Goal: Information Seeking & Learning: Find specific page/section

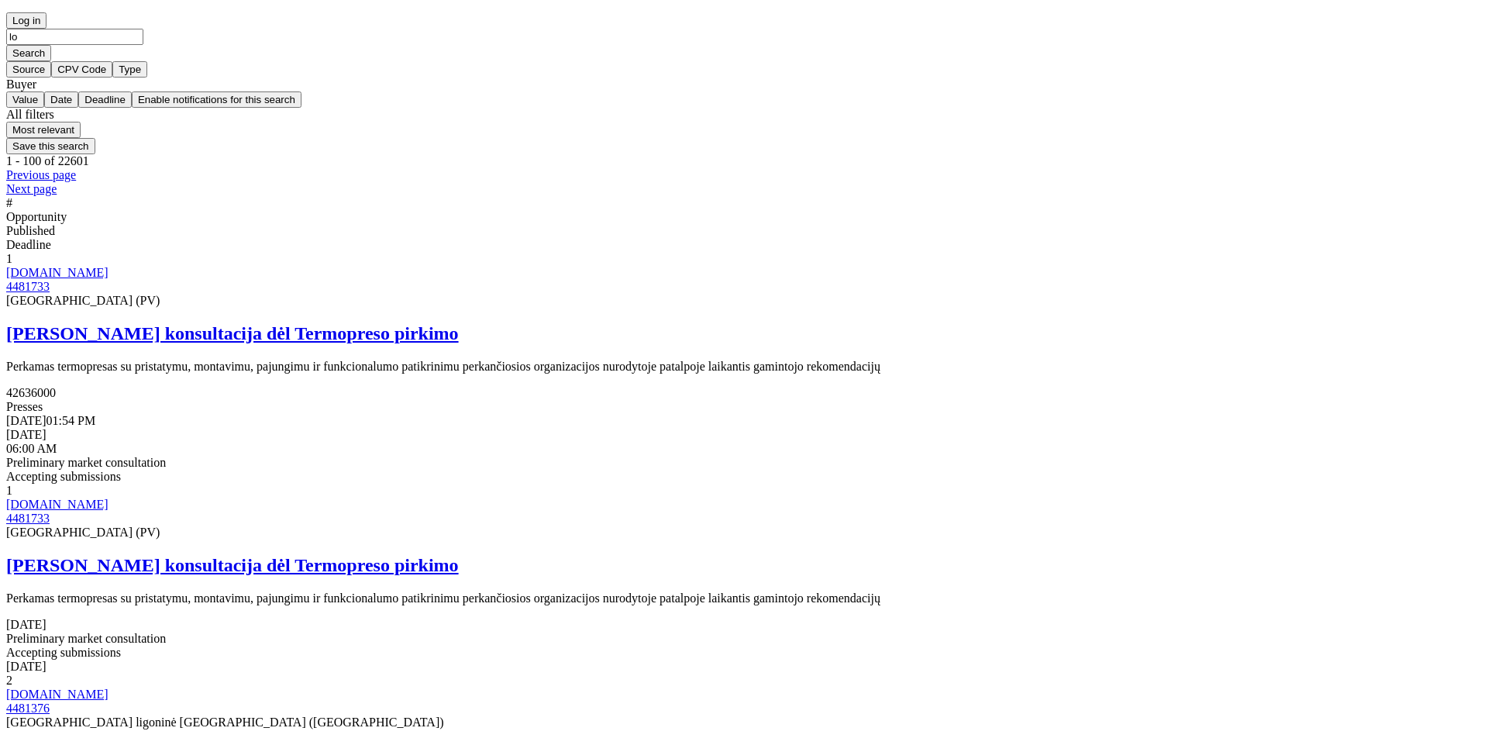
type input "lor"
click button "Search" at bounding box center [28, 53] width 45 height 16
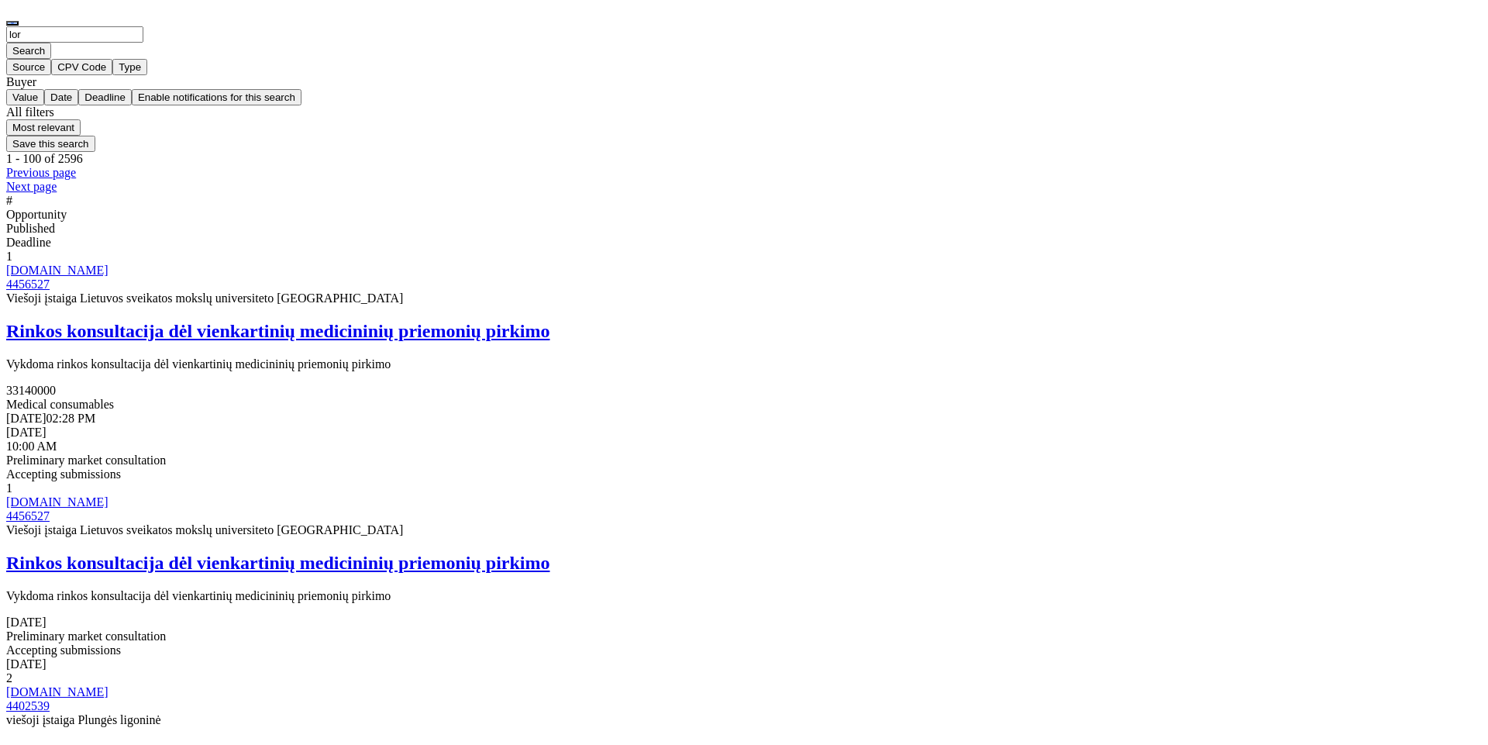
drag, startPoint x: 380, startPoint y: 52, endPoint x: 286, endPoint y: 26, distance: 98.1
type input "masininis"
click at [6, 43] on button "Search" at bounding box center [28, 51] width 45 height 16
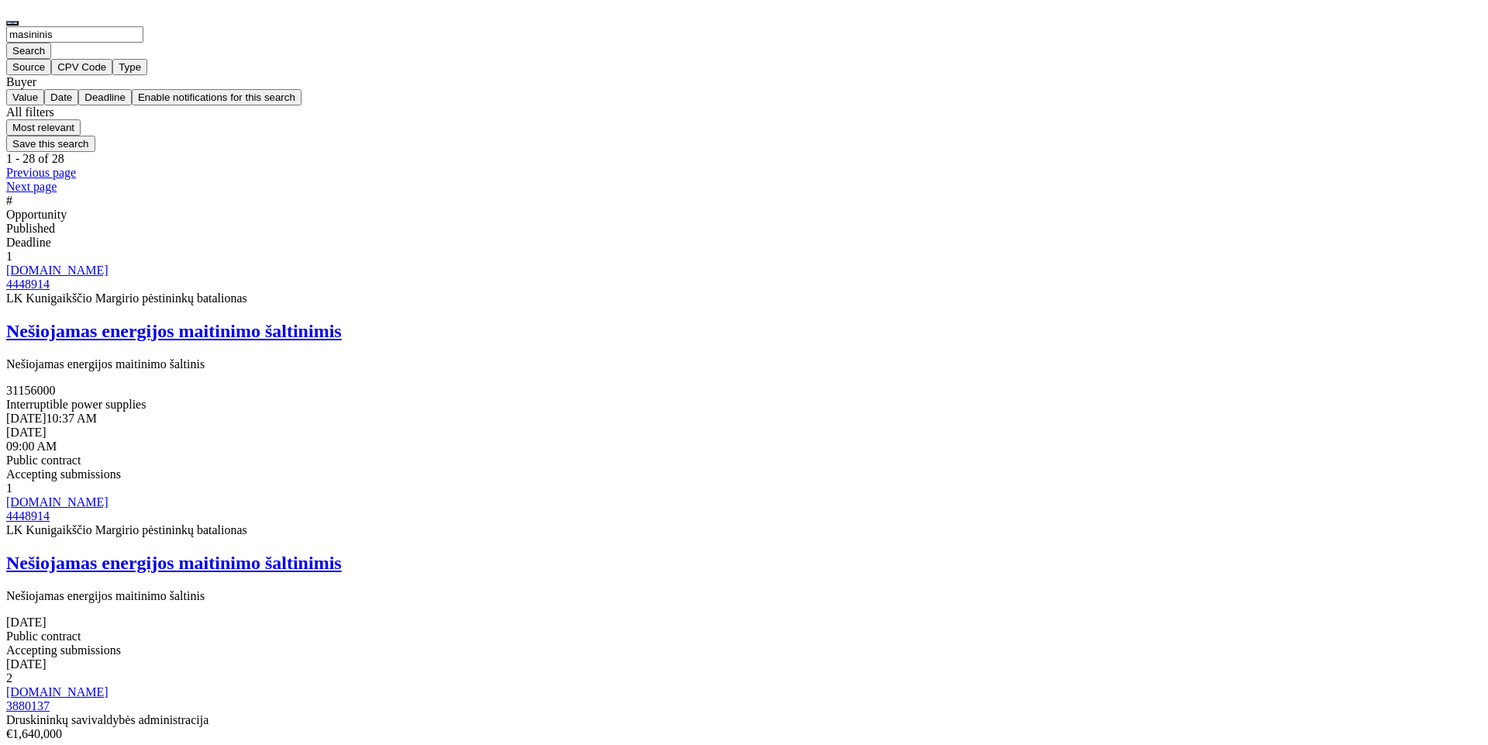
click at [143, 43] on input "masininis" at bounding box center [74, 34] width 137 height 16
type input "masininio"
click at [6, 43] on button "Search" at bounding box center [28, 51] width 45 height 16
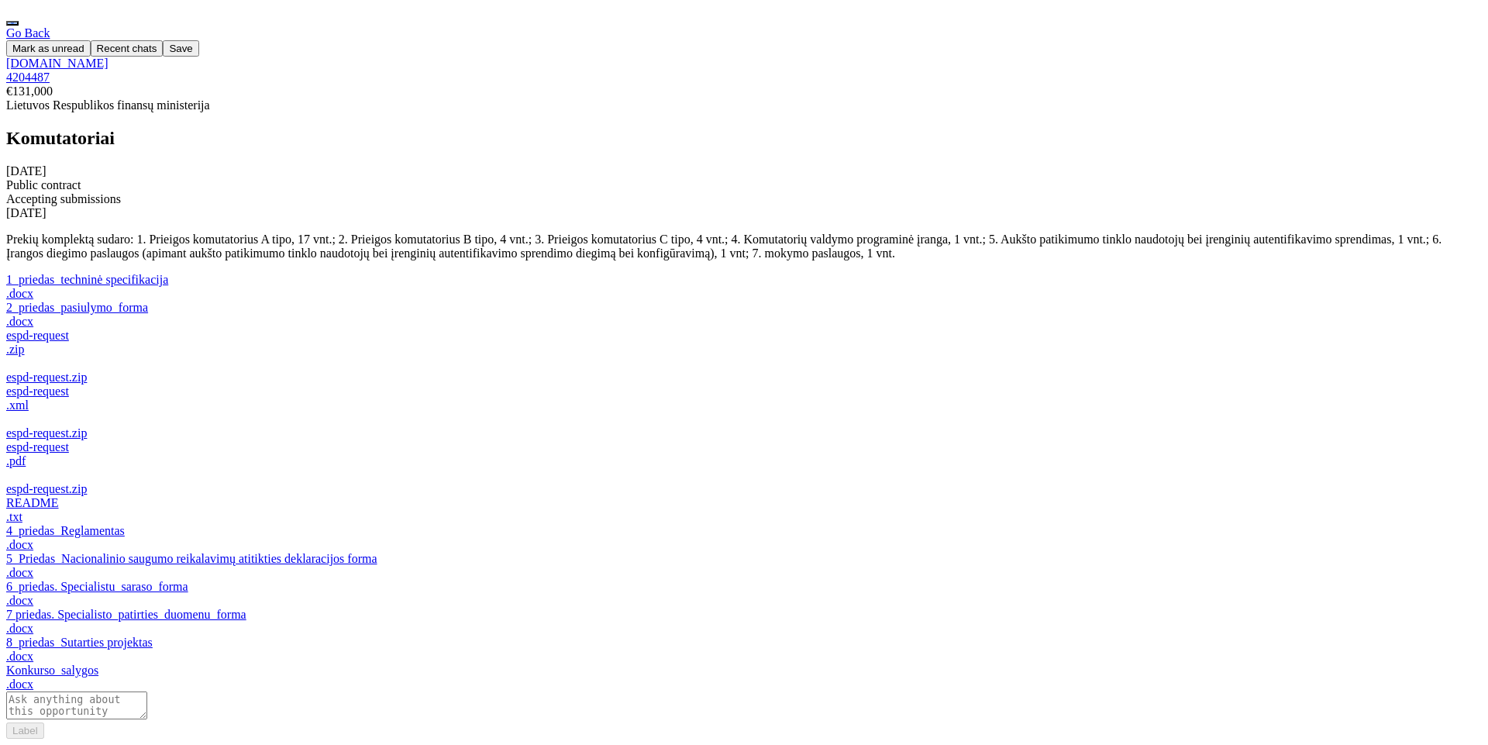
scroll to position [78, 0]
click at [578, 580] on div "6_priedas. Specialistu_saraso_forma" at bounding box center [743, 587] width 1475 height 14
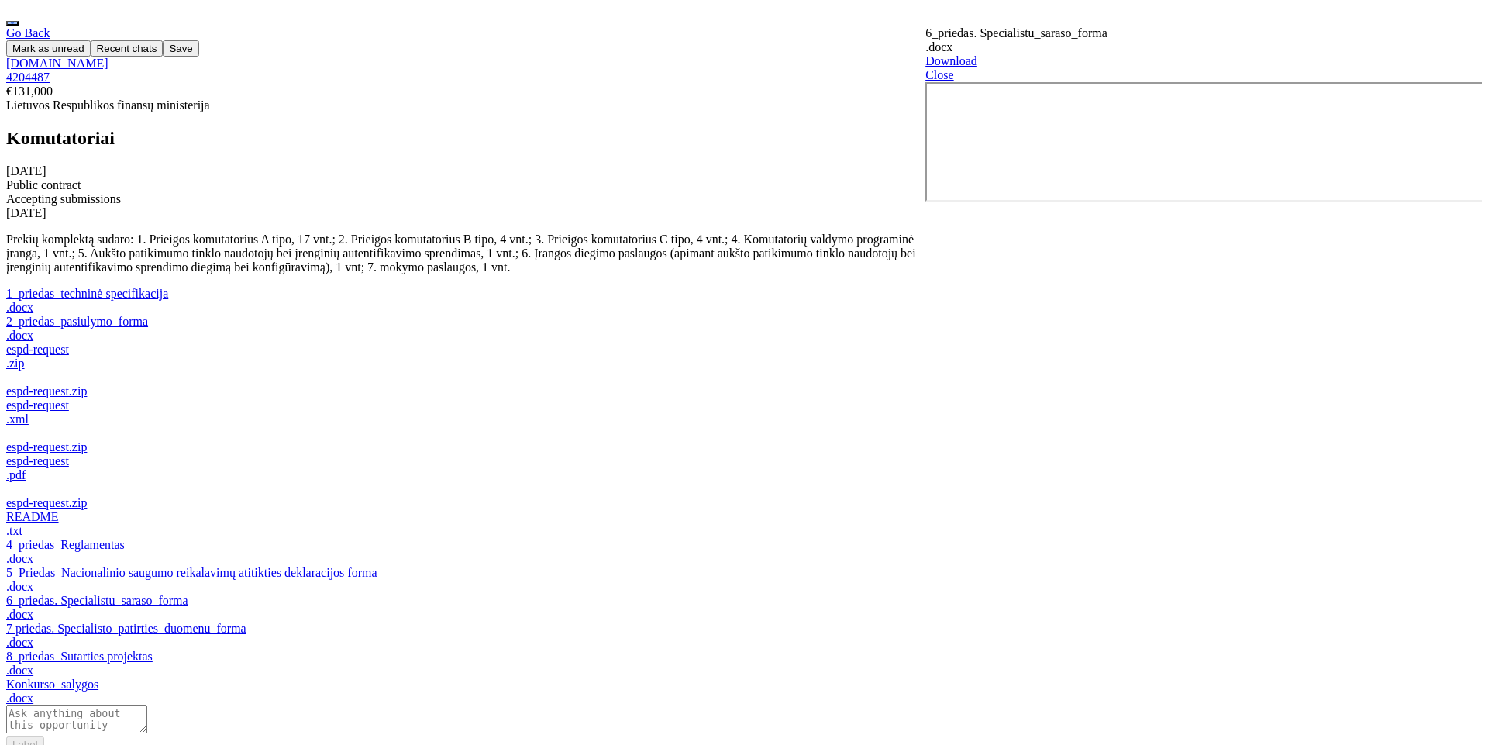
click at [934, 375] on div "Go Back Mark as unread Recent chats Save [DOMAIN_NAME] 4204487 €131,000 Lietuvo…" at bounding box center [743, 389] width 1475 height 726
click at [1423, 68] on div at bounding box center [1204, 68] width 553 height 0
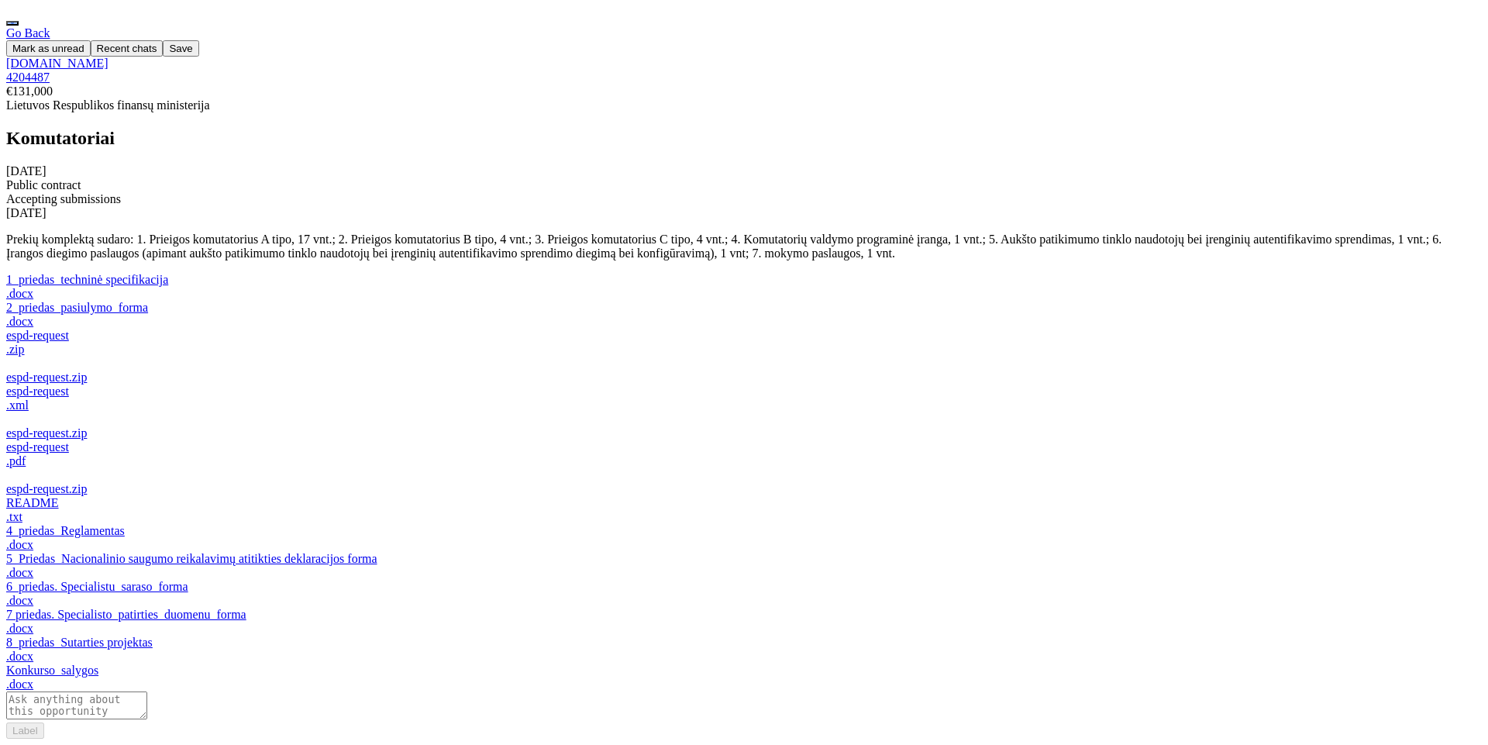
click at [573, 315] on div "2_priedas_pasiulymo_forma" at bounding box center [743, 308] width 1475 height 14
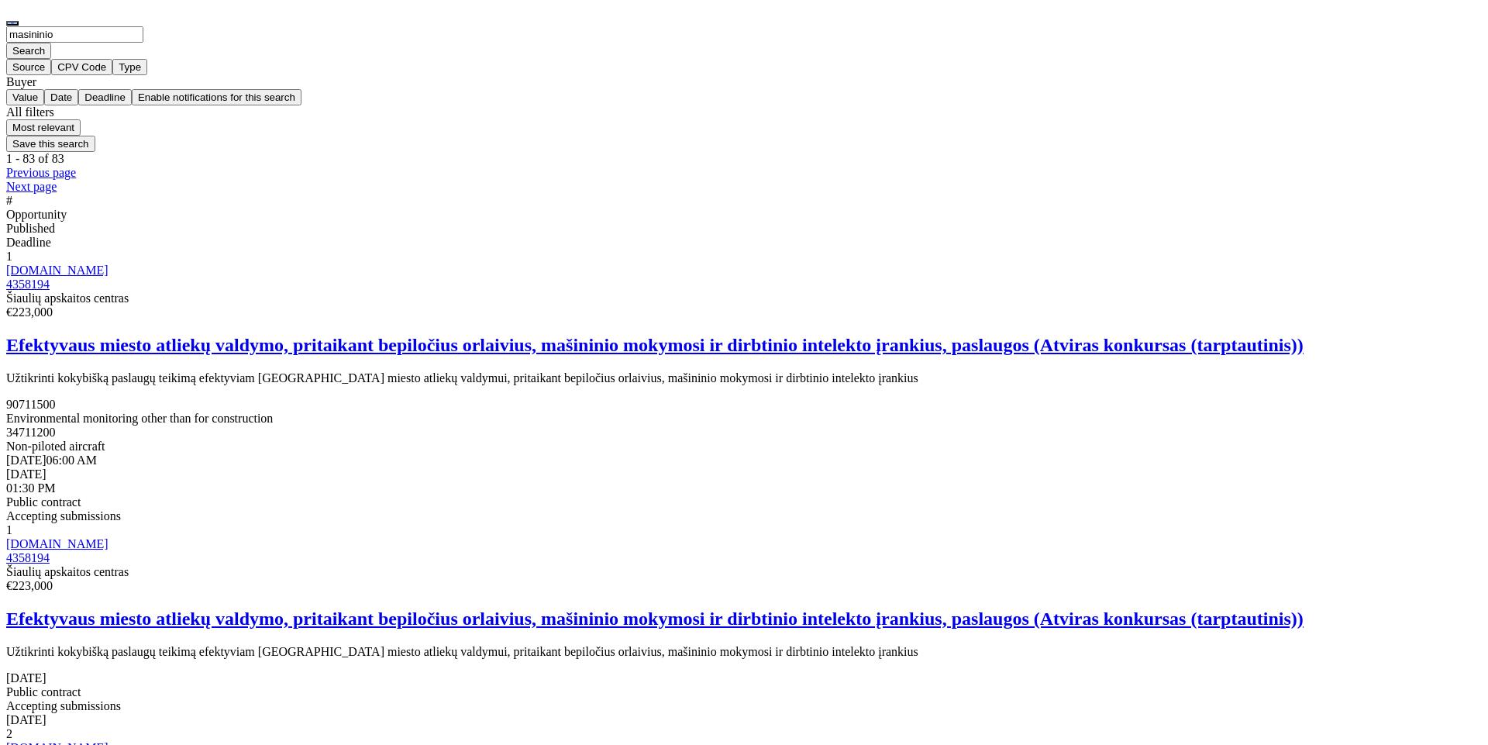
drag, startPoint x: 435, startPoint y: 46, endPoint x: 197, endPoint y: 36, distance: 238.9
click at [197, 36] on div "masininio Search Source CPV Code Type Buyer Value Date Deadline Enable notifica…" at bounding box center [743, 72] width 1475 height 93
type input "microsoft"
click at [6, 43] on button "Search" at bounding box center [28, 51] width 45 height 16
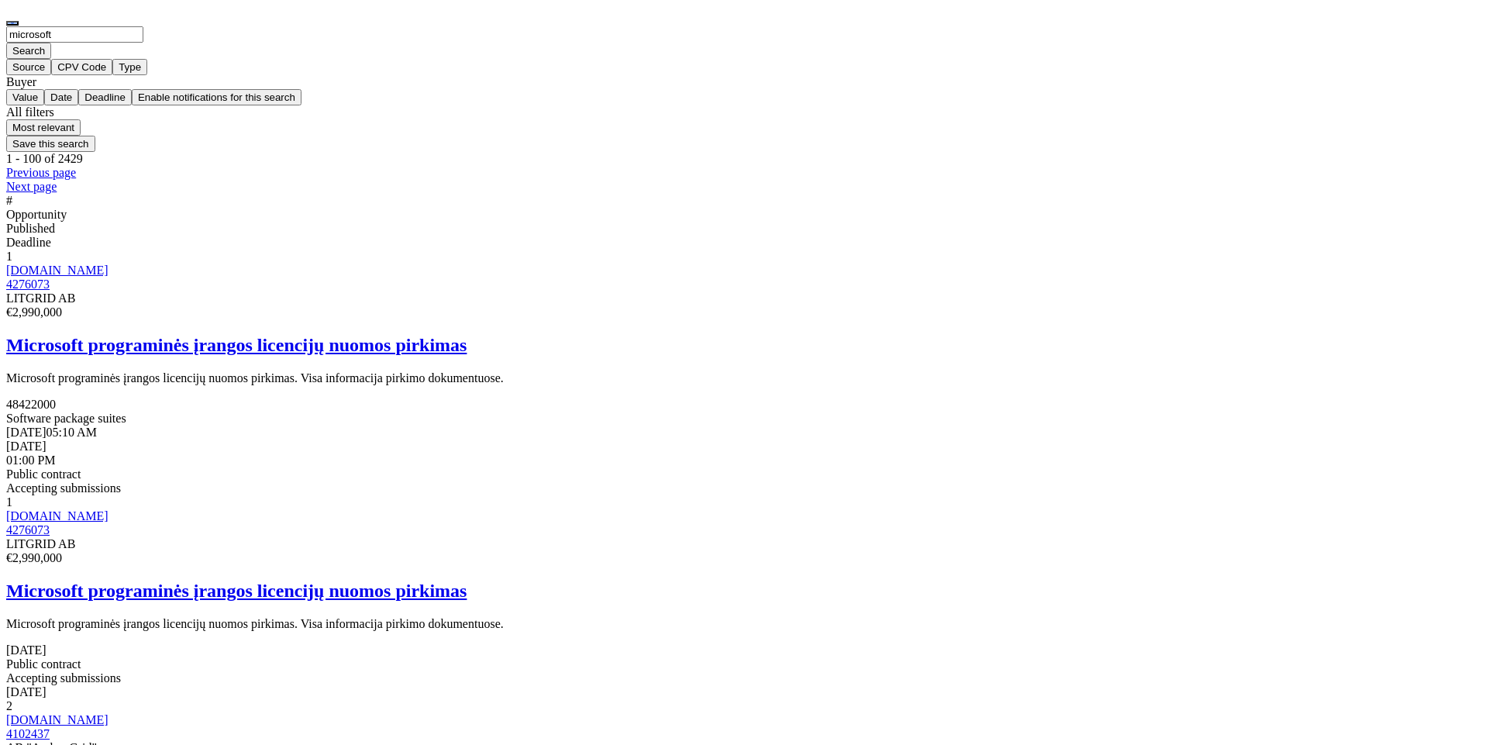
click at [143, 43] on input "microsoft" at bounding box center [74, 34] width 137 height 16
type input "lor"
click button "Search" at bounding box center [28, 51] width 45 height 16
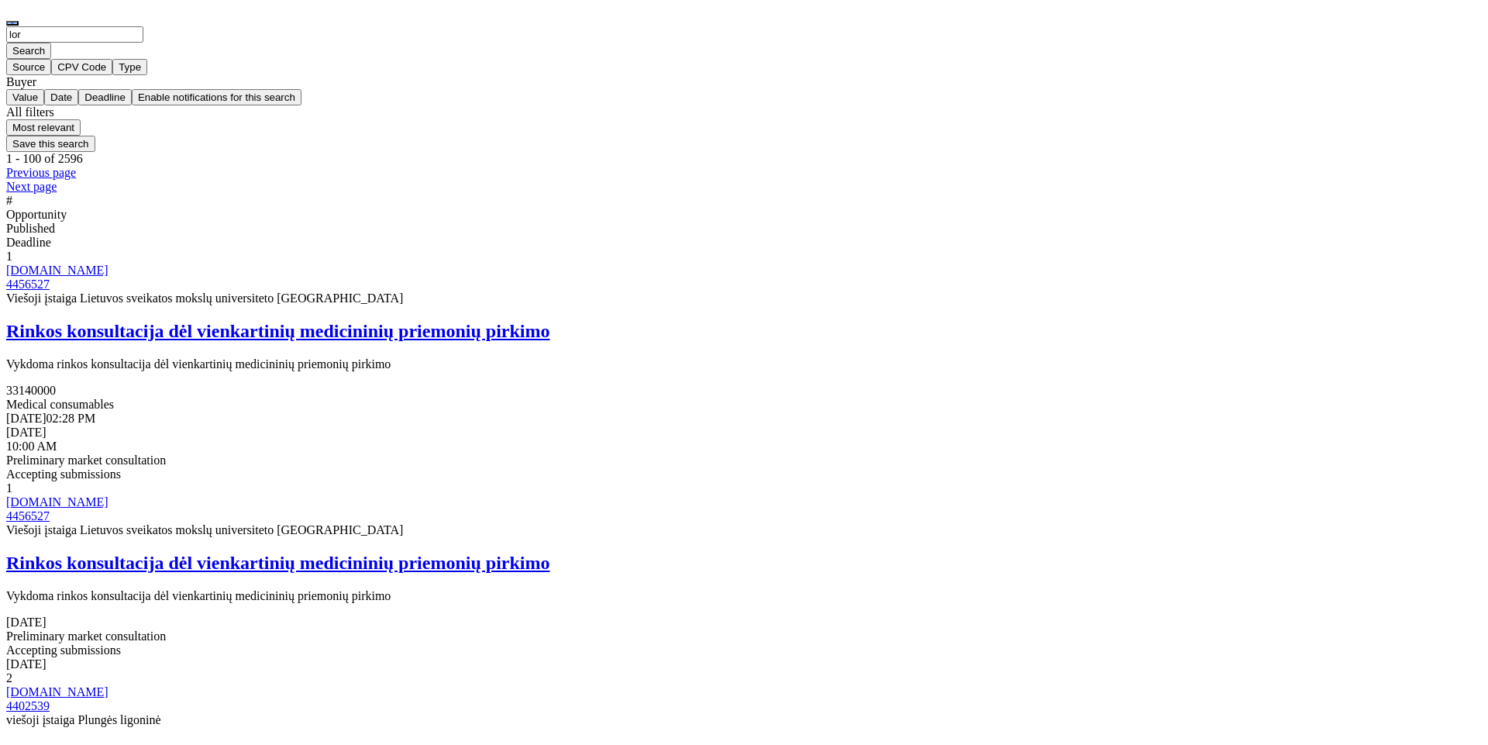
drag, startPoint x: 240, startPoint y: 25, endPoint x: 208, endPoint y: 17, distance: 33.5
type input "otorinolaring"
click button "Search" at bounding box center [28, 51] width 45 height 16
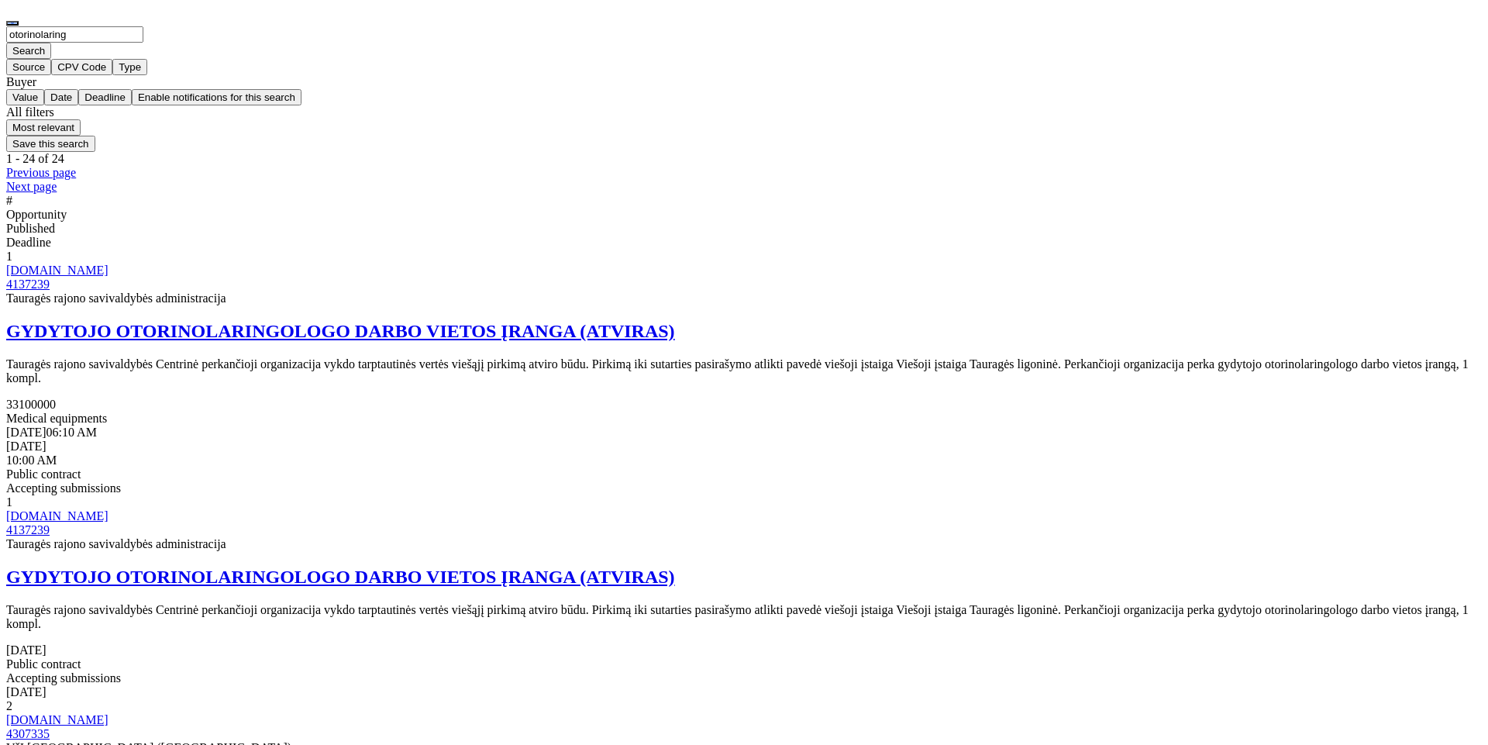
click at [143, 43] on input "otorinolaring" at bounding box center [74, 34] width 137 height 16
type input "pizza"
click button "Search" at bounding box center [28, 51] width 45 height 16
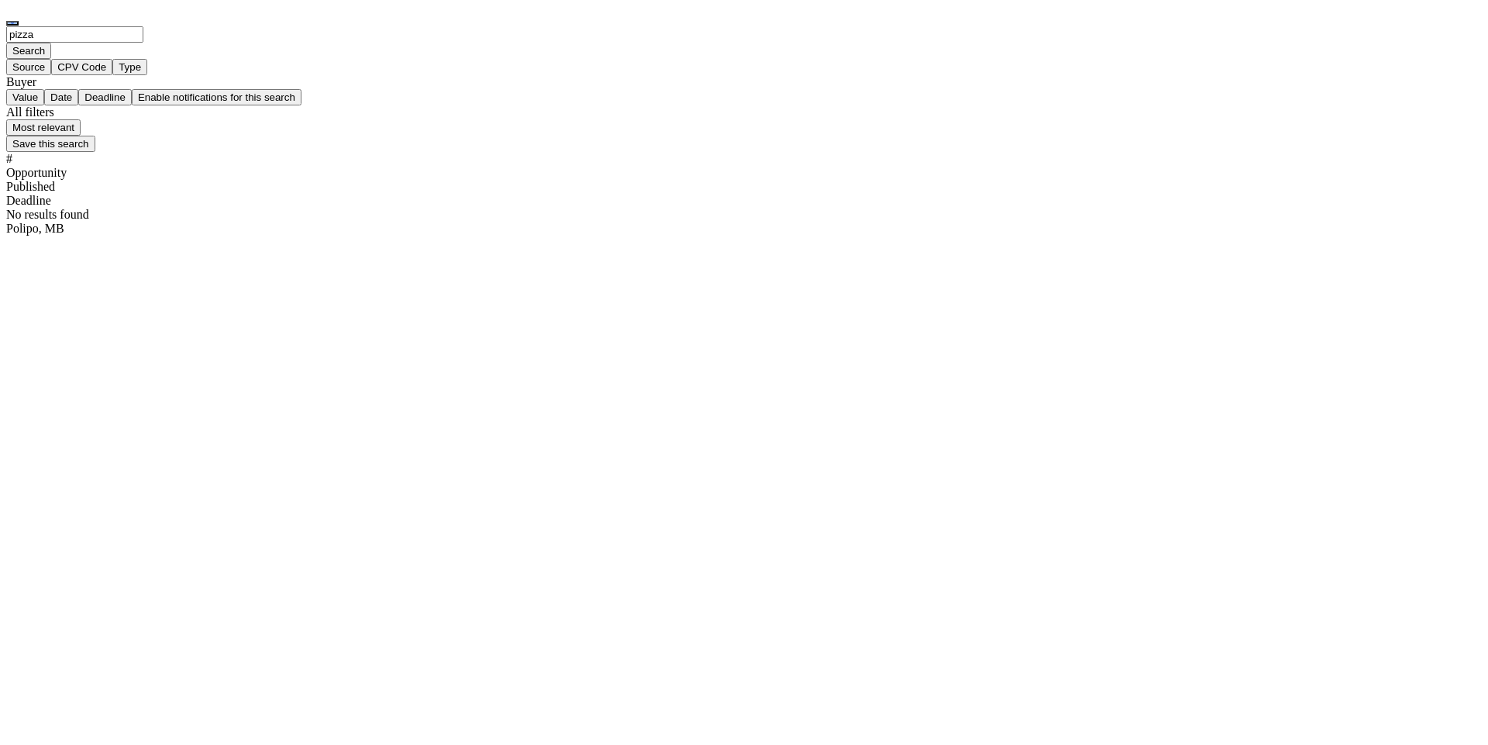
click at [143, 43] on input "pizza" at bounding box center [74, 34] width 137 height 16
type input "[MEDICAL_DATA]"
click button "Search" at bounding box center [28, 51] width 45 height 16
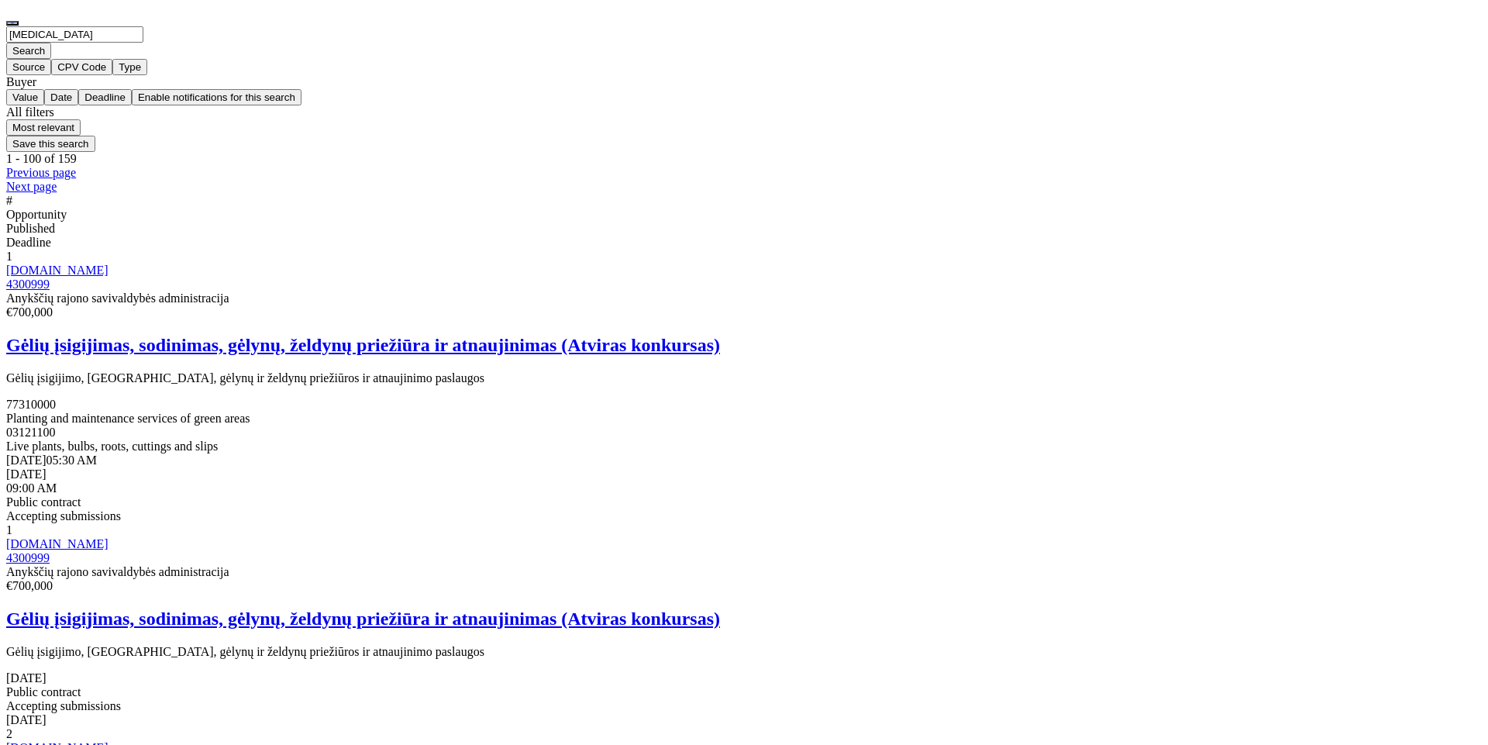
click at [428, 335] on h2 "Gėlių įsigijimas, sodinimas, gėlynų, želdynų priežiūra ir atnaujinimas (Atviras…" at bounding box center [743, 345] width 1475 height 21
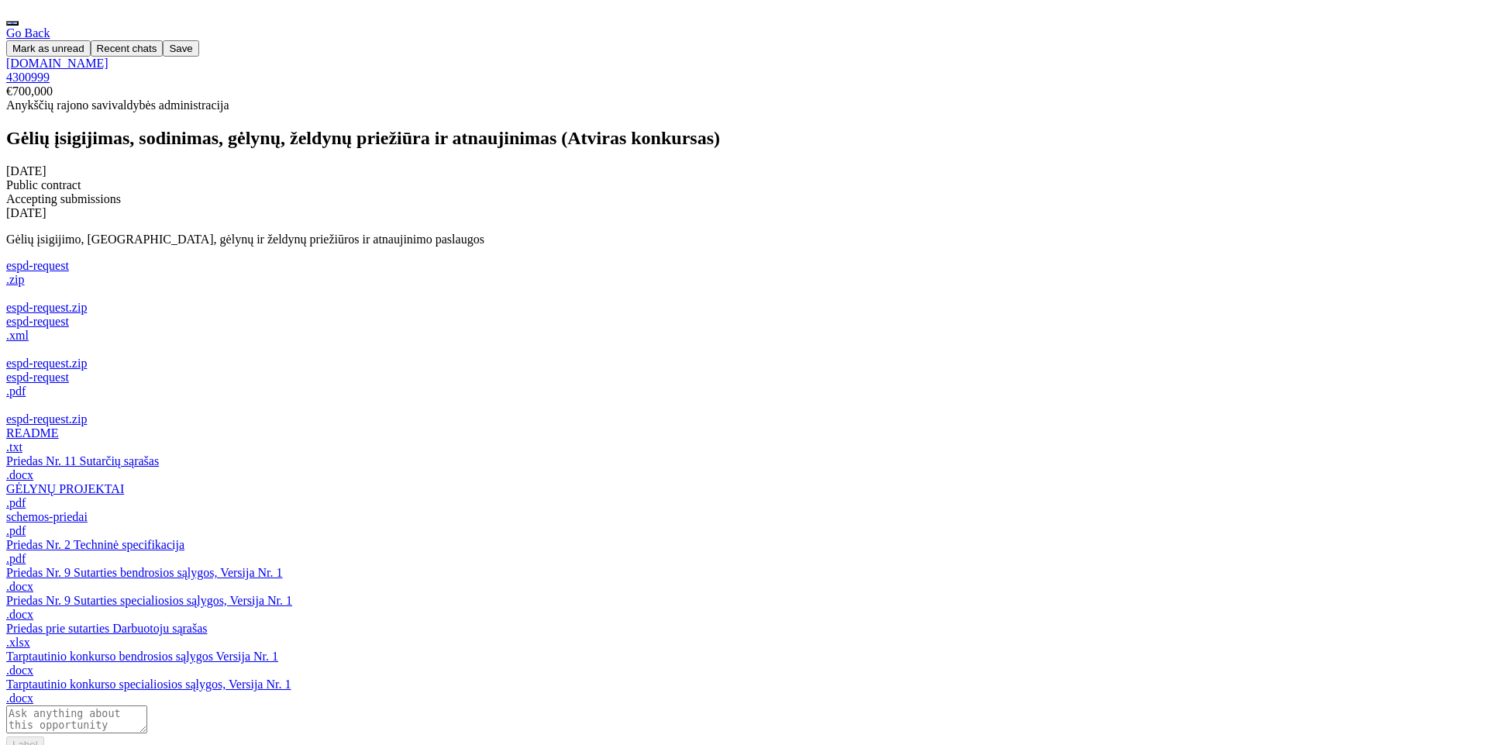
scroll to position [49, 0]
click at [147, 705] on textarea at bounding box center [76, 719] width 141 height 28
type textarea "what's this about?"
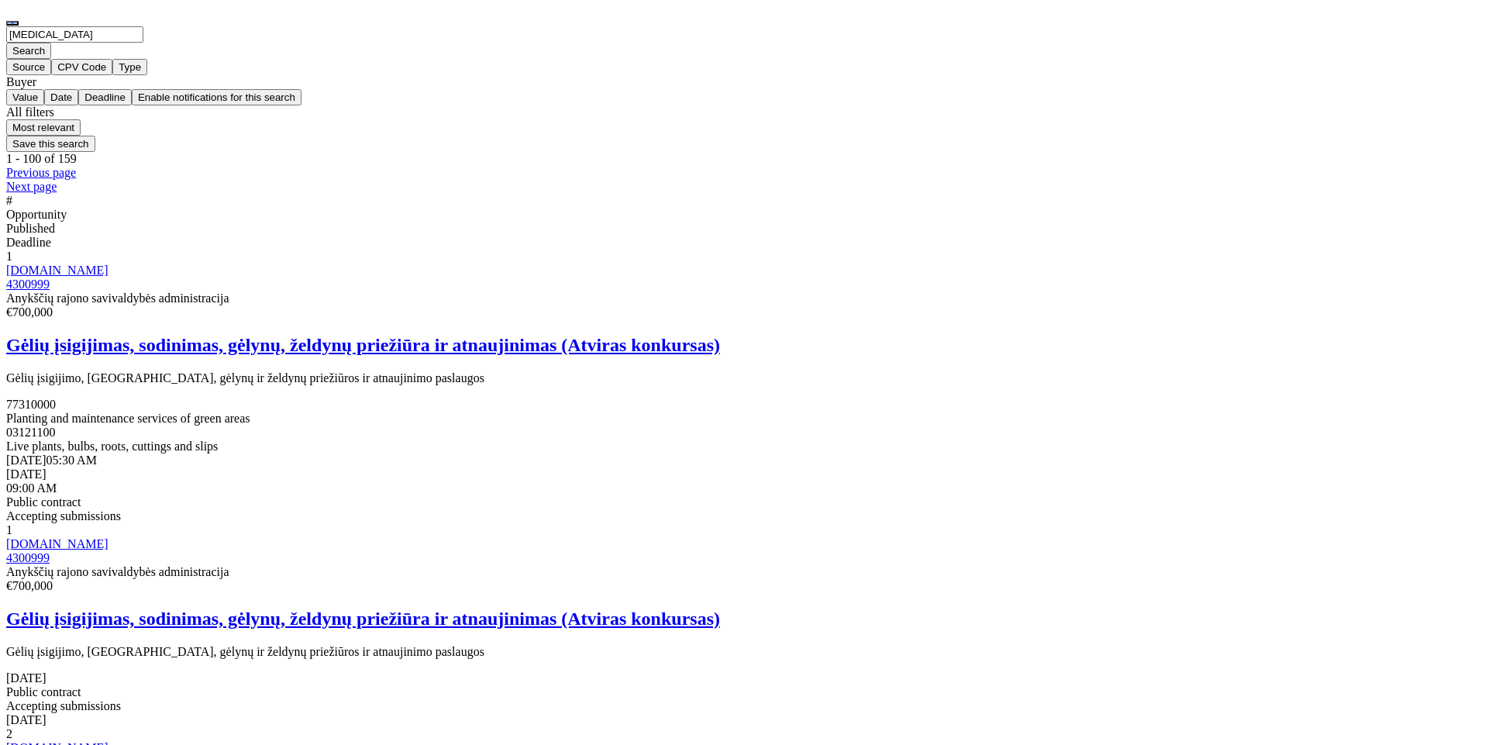
drag, startPoint x: 387, startPoint y: 53, endPoint x: 187, endPoint y: 4, distance: 206.0
type input "translacijos"
click button "Search" at bounding box center [28, 51] width 45 height 16
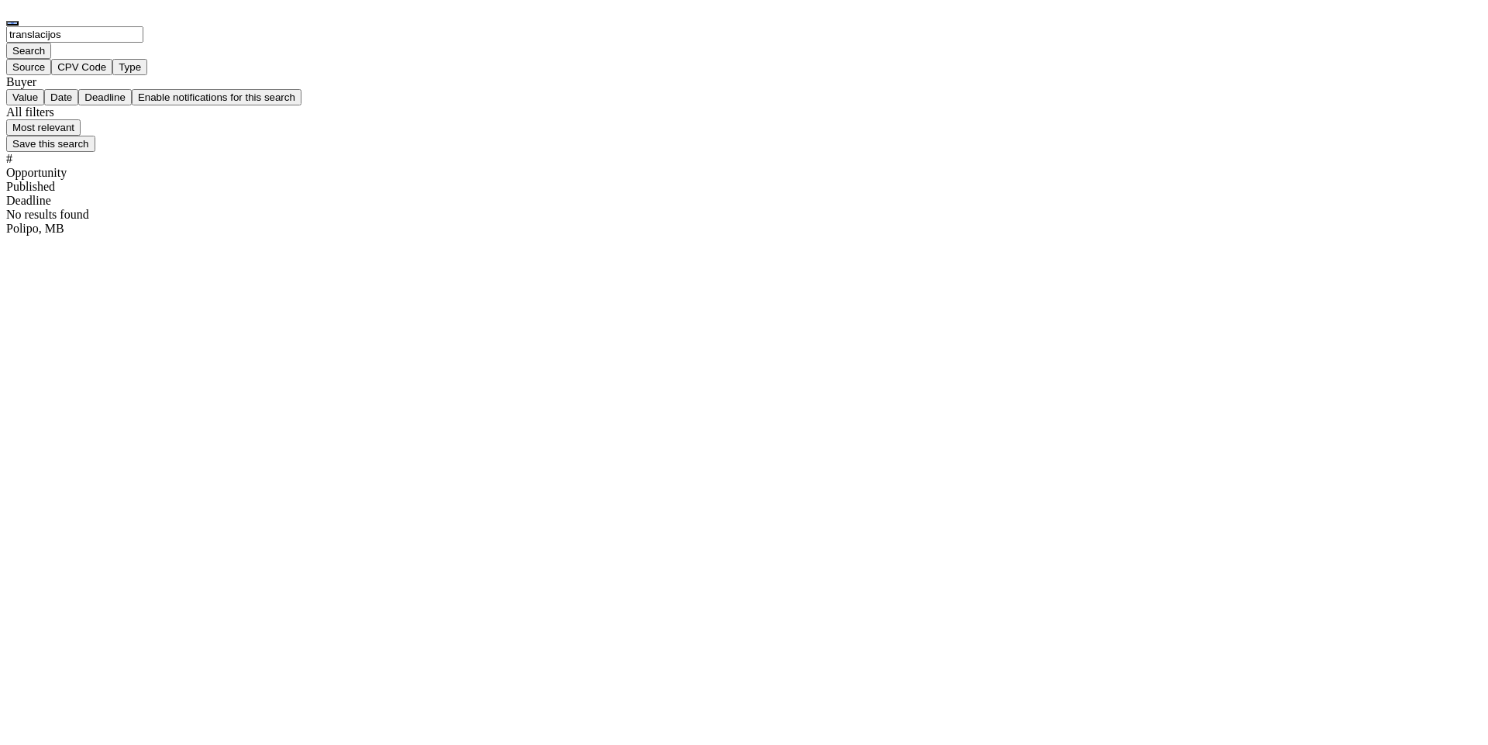
click at [143, 43] on input "translacijos" at bounding box center [74, 34] width 137 height 16
drag, startPoint x: 463, startPoint y: 58, endPoint x: 236, endPoint y: 16, distance: 230.1
click at [236, 16] on div "translacijos Search Source CPV Code Type Buyer Value Date Deadline Enable notif…" at bounding box center [743, 123] width 1475 height 223
paste input "i"
type input "transliacijos"
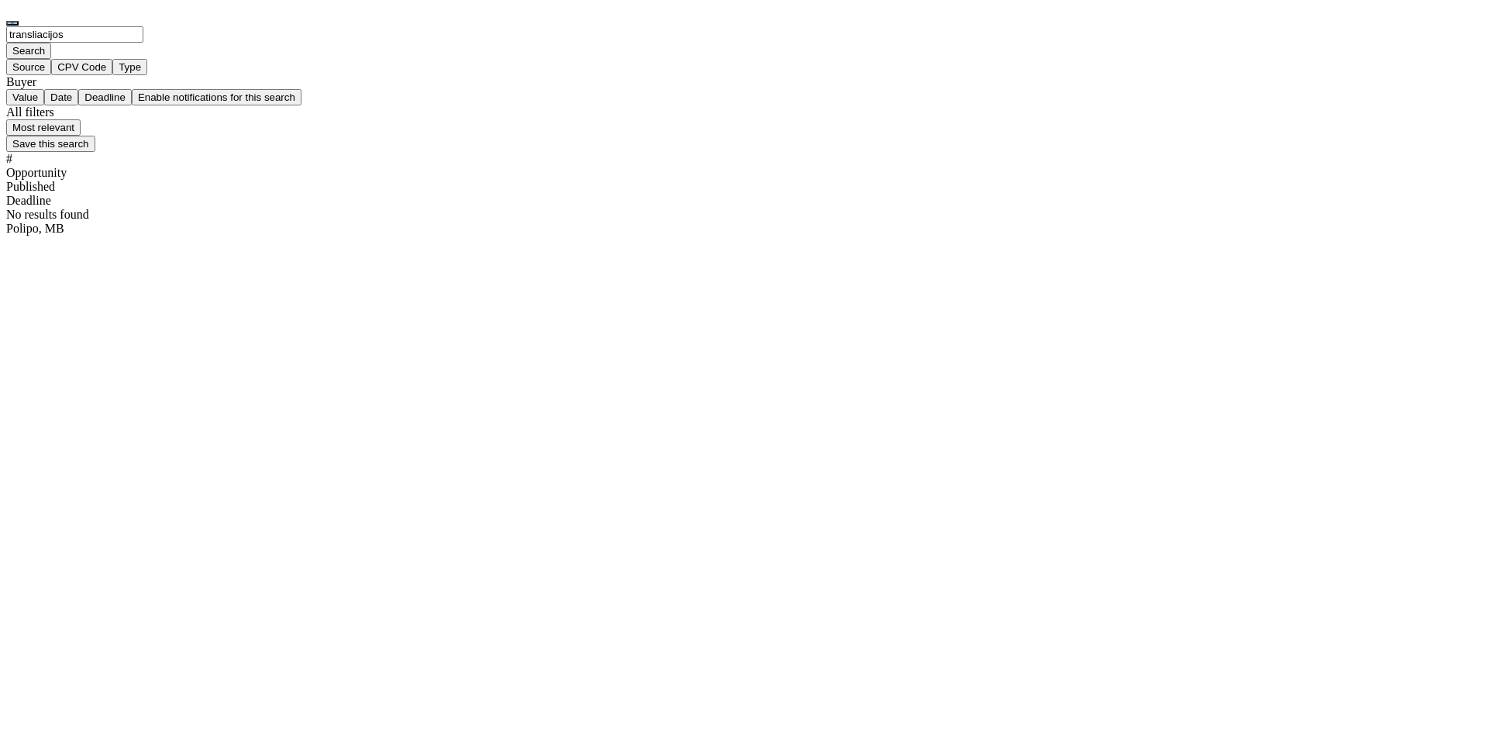
click at [6, 43] on button "Search" at bounding box center [28, 51] width 45 height 16
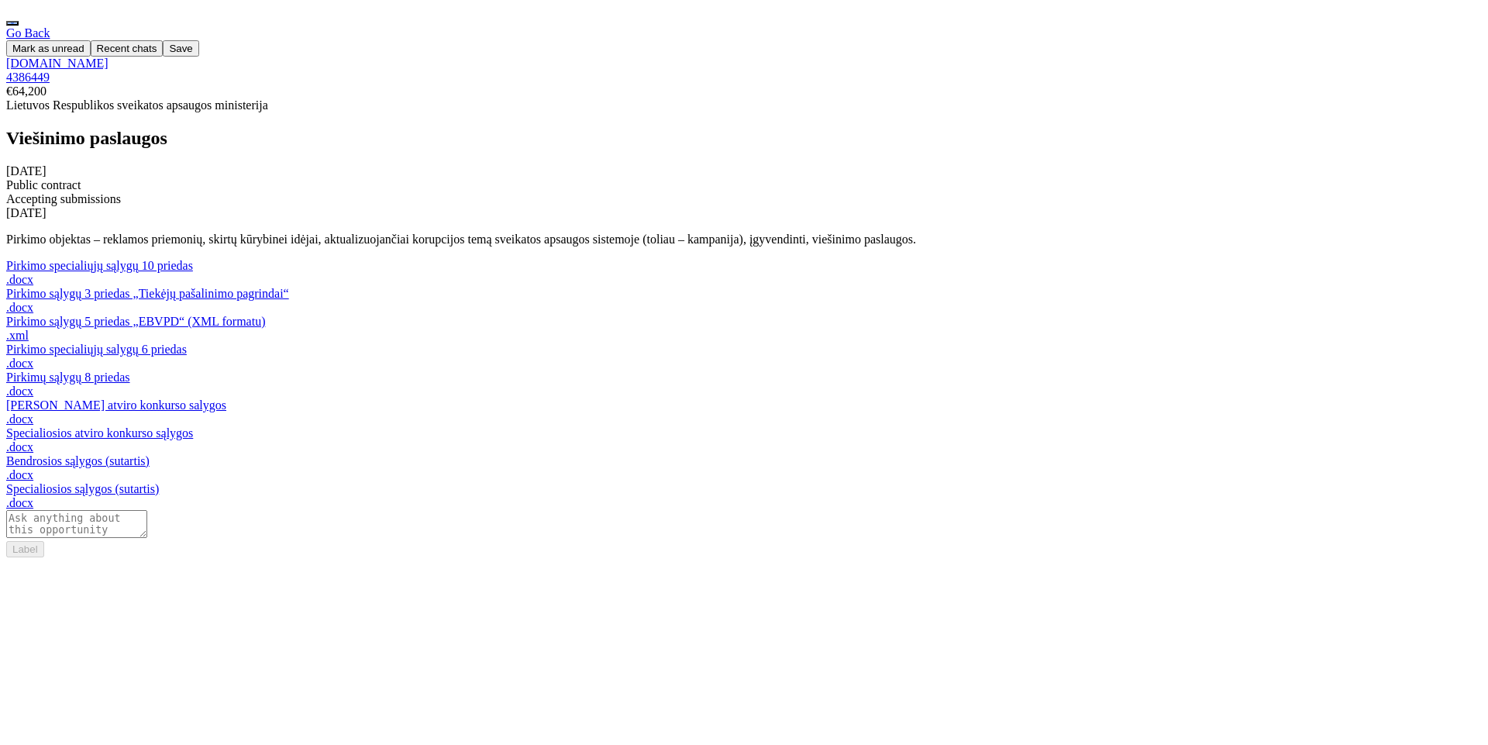
click at [147, 538] on textarea at bounding box center [76, 524] width 141 height 28
type textarea "what's this about?"
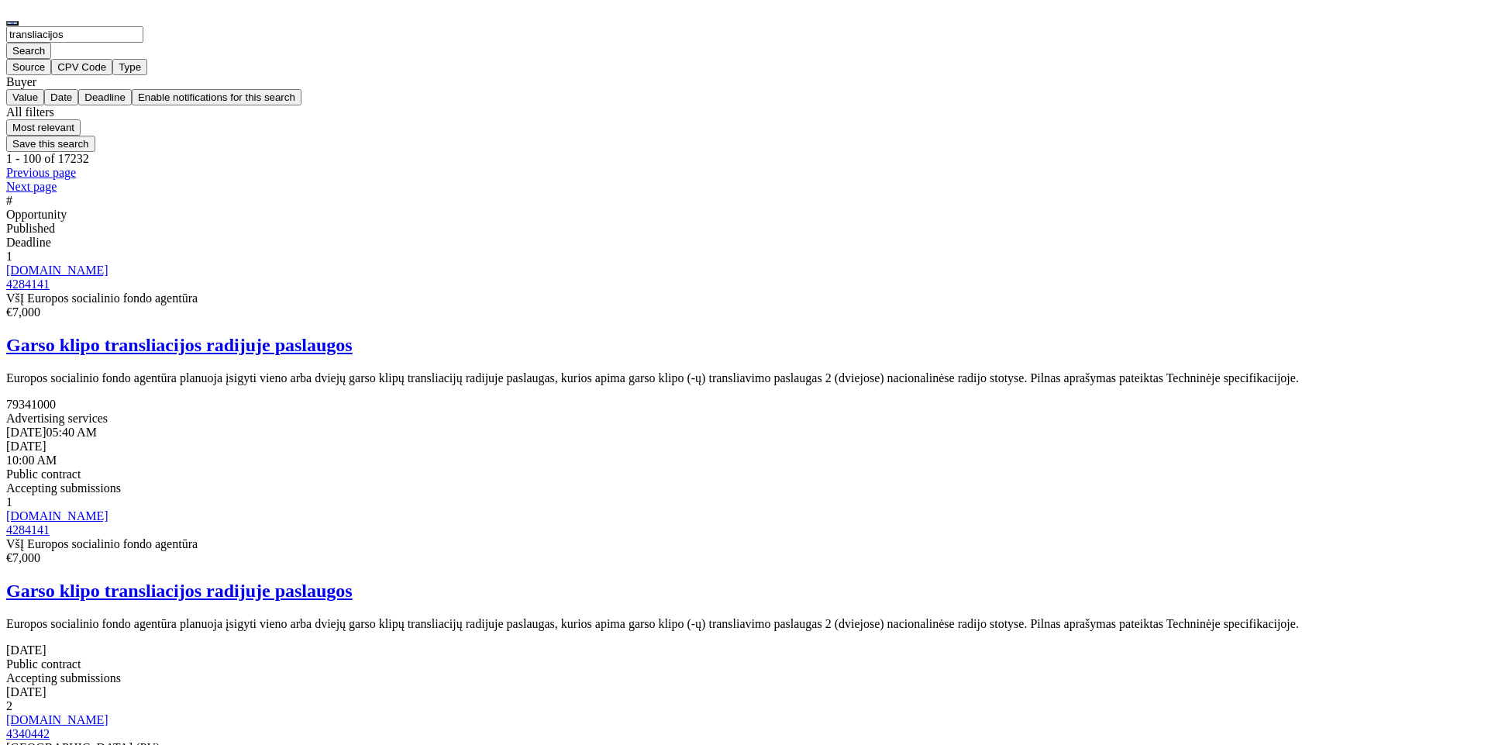
drag, startPoint x: 267, startPoint y: 26, endPoint x: 162, endPoint y: 6, distance: 106.5
type input "audio"
click at [6, 43] on button "Search" at bounding box center [28, 51] width 45 height 16
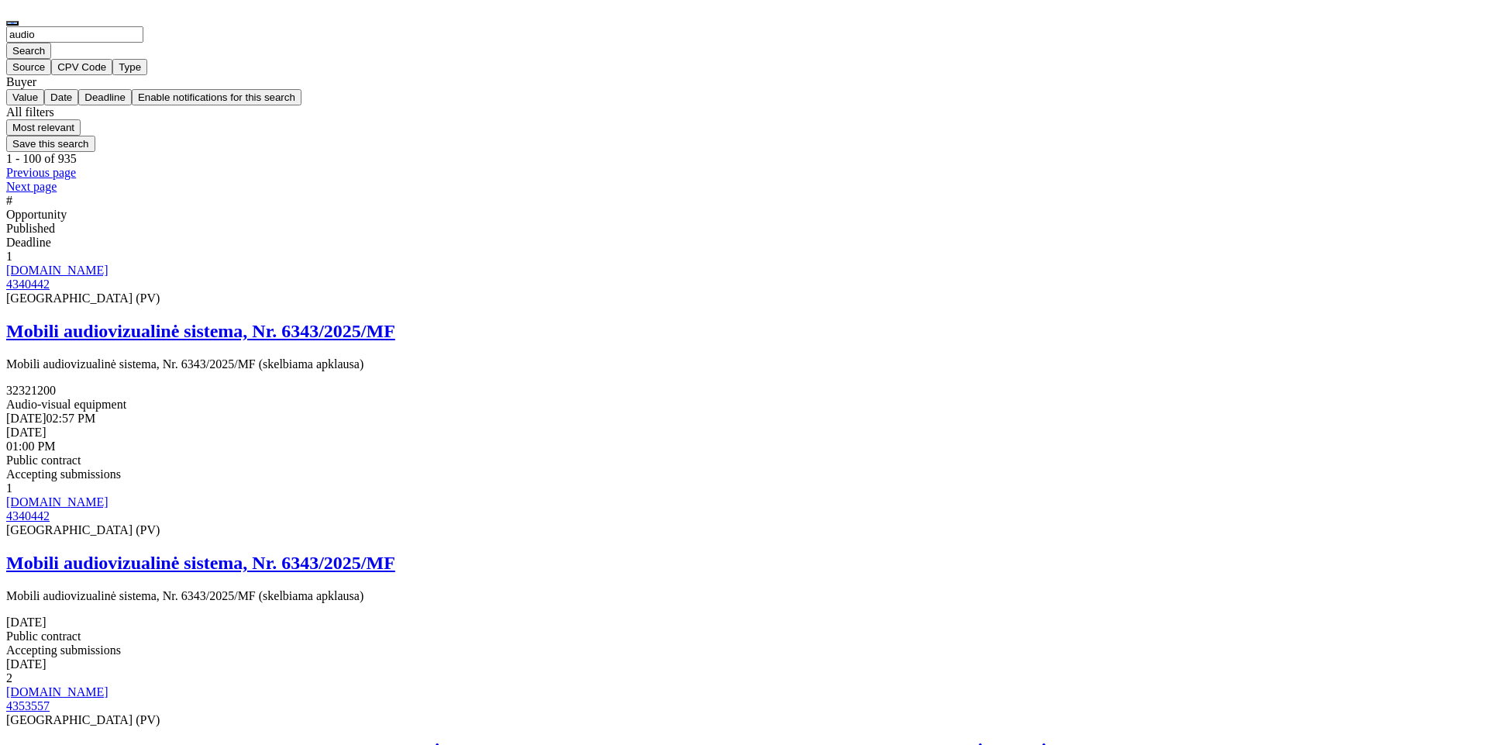
drag, startPoint x: 360, startPoint y: 54, endPoint x: 241, endPoint y: 30, distance: 121.0
type input "video"
click at [6, 43] on button "Search" at bounding box center [28, 51] width 45 height 16
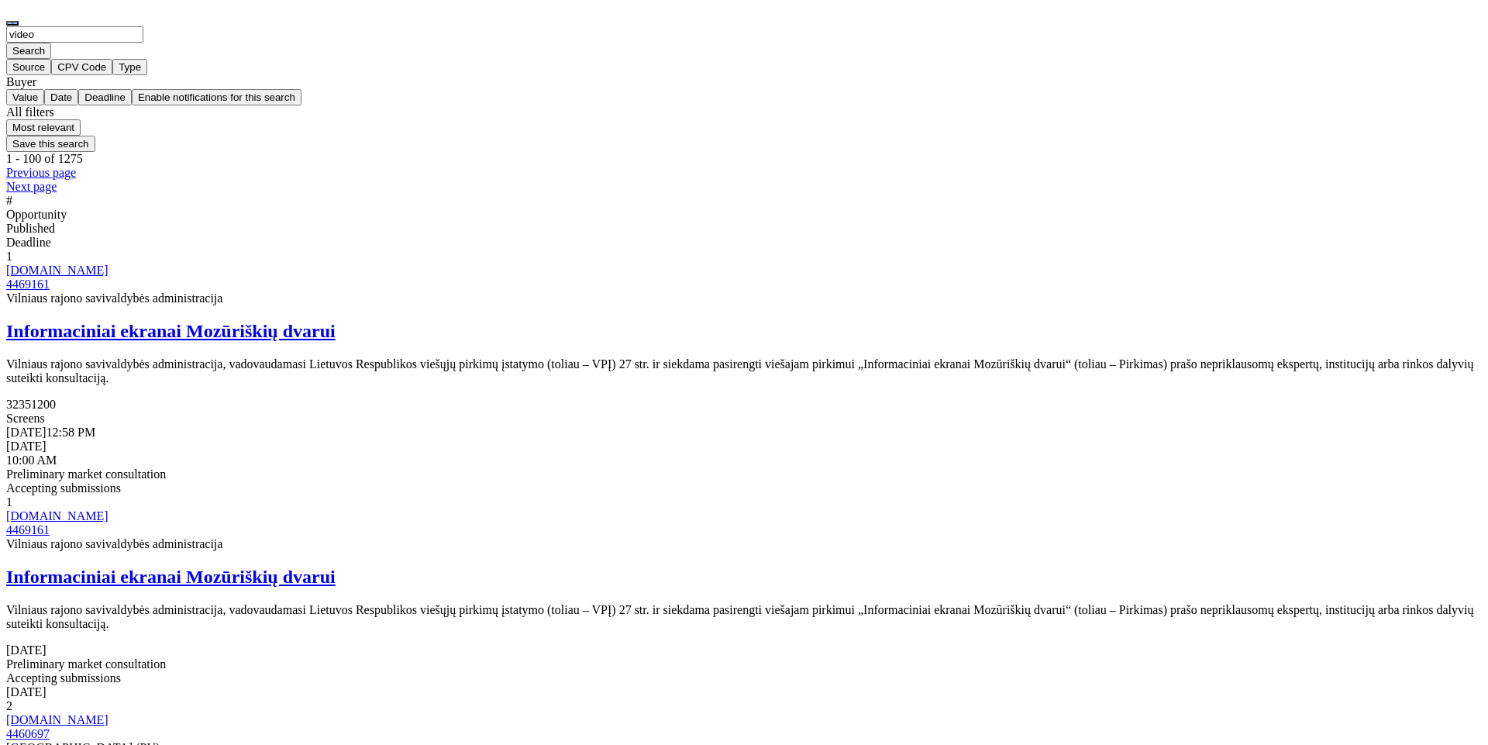
drag, startPoint x: 366, startPoint y: 43, endPoint x: 255, endPoint y: 30, distance: 112.4
type input "phone"
click at [6, 43] on button "Search" at bounding box center [28, 51] width 45 height 16
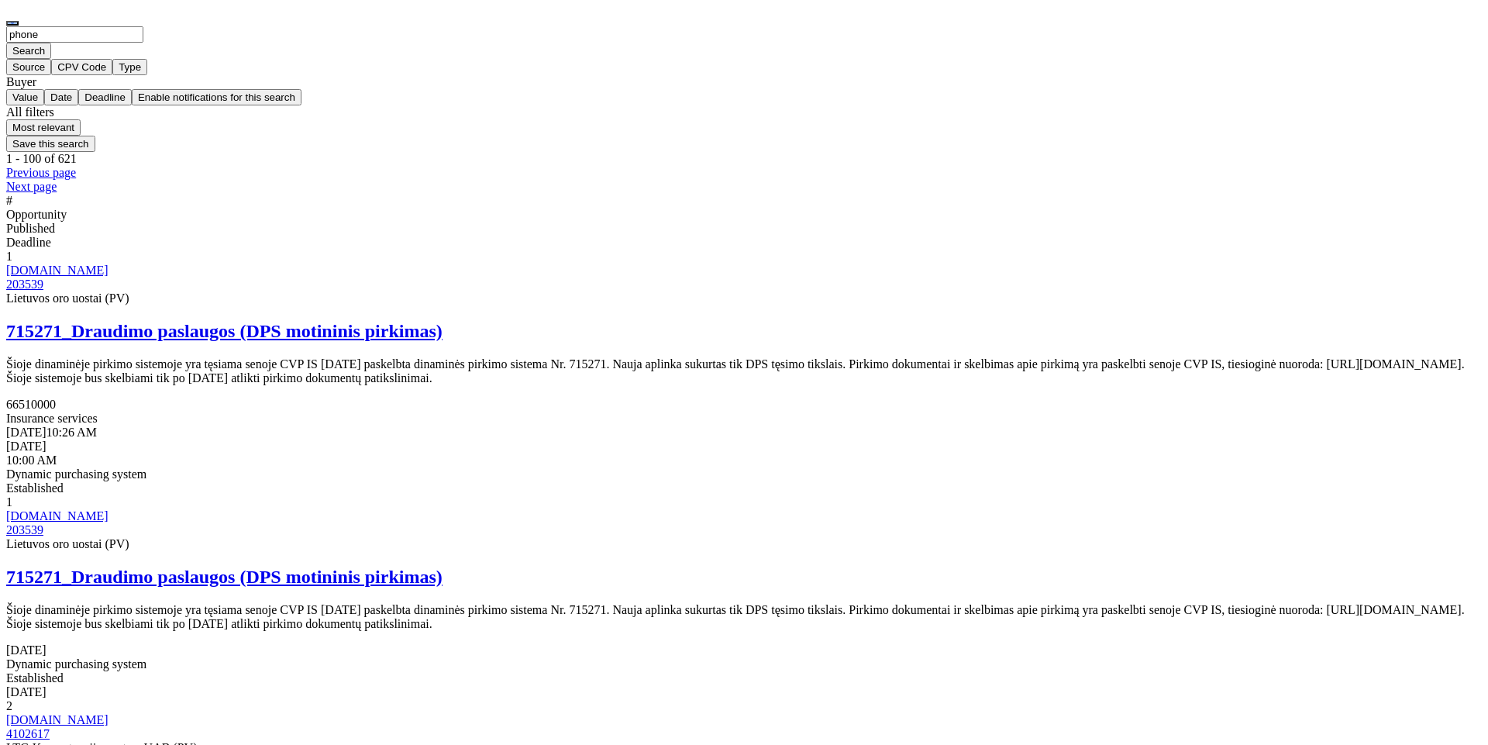
click at [143, 43] on input "phone" at bounding box center [74, 34] width 137 height 16
click at [143, 43] on input "search" at bounding box center [74, 34] width 137 height 16
type input "lor"
click at [6, 43] on button "Search" at bounding box center [28, 51] width 45 height 16
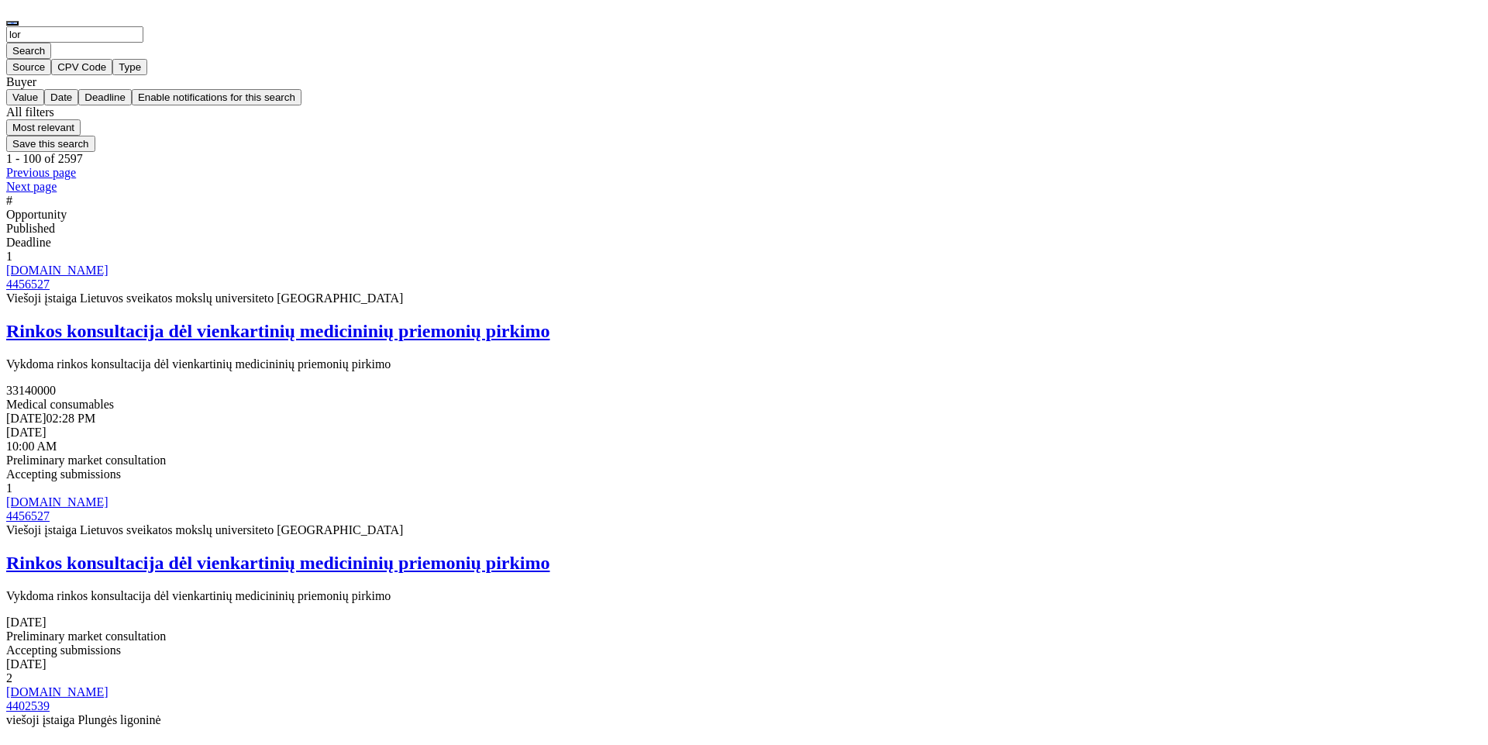
drag, startPoint x: 524, startPoint y: 60, endPoint x: 200, endPoint y: 25, distance: 325.8
type input "rumai"
click button "Search" at bounding box center [28, 51] width 45 height 16
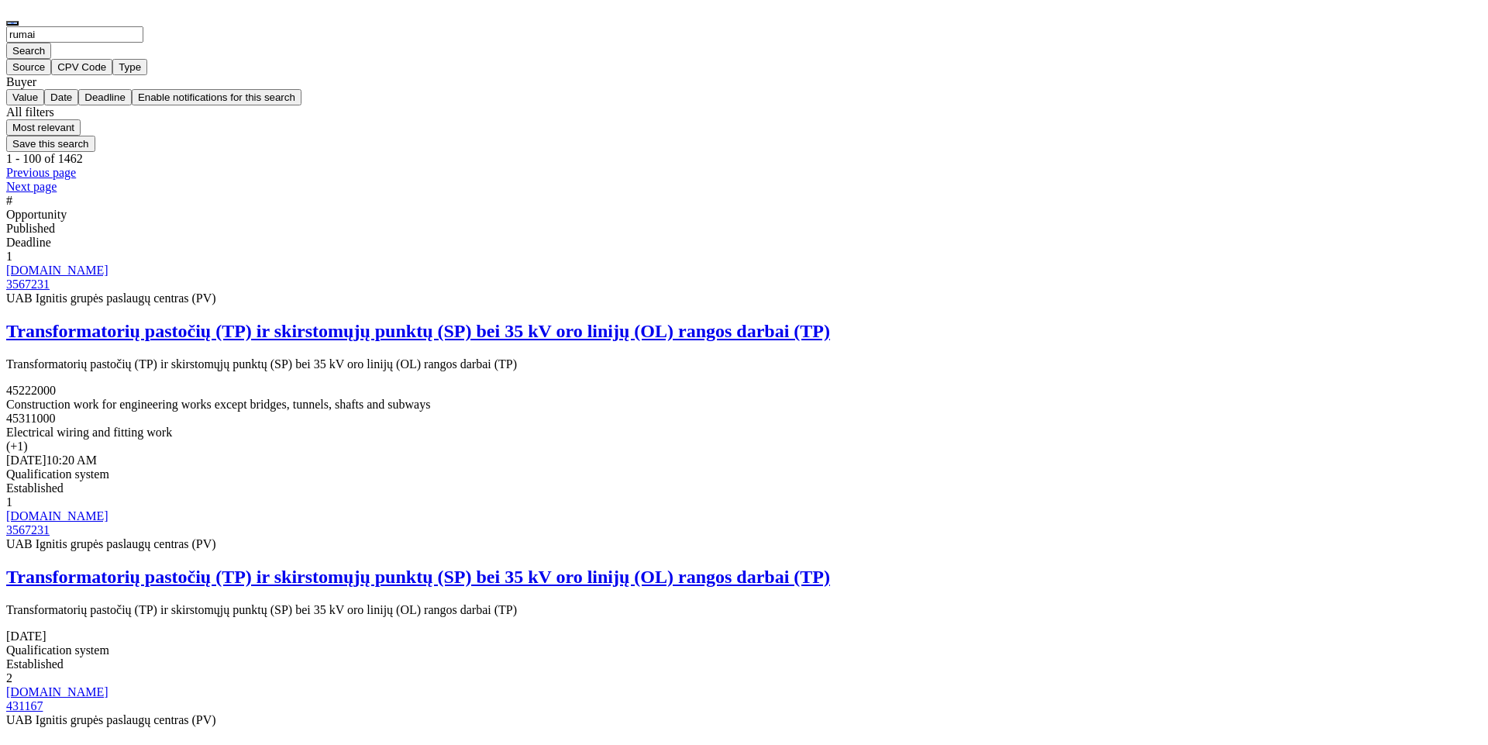
drag, startPoint x: 387, startPoint y: 53, endPoint x: 185, endPoint y: 43, distance: 202.4
click at [185, 43] on div "rumai Search Source CPV Code Type Buyer Value Date Deadline Enable notification…" at bounding box center [743, 72] width 1475 height 93
paste input "Rū"
type input "Rūmai"
click at [6, 43] on button "Search" at bounding box center [28, 51] width 45 height 16
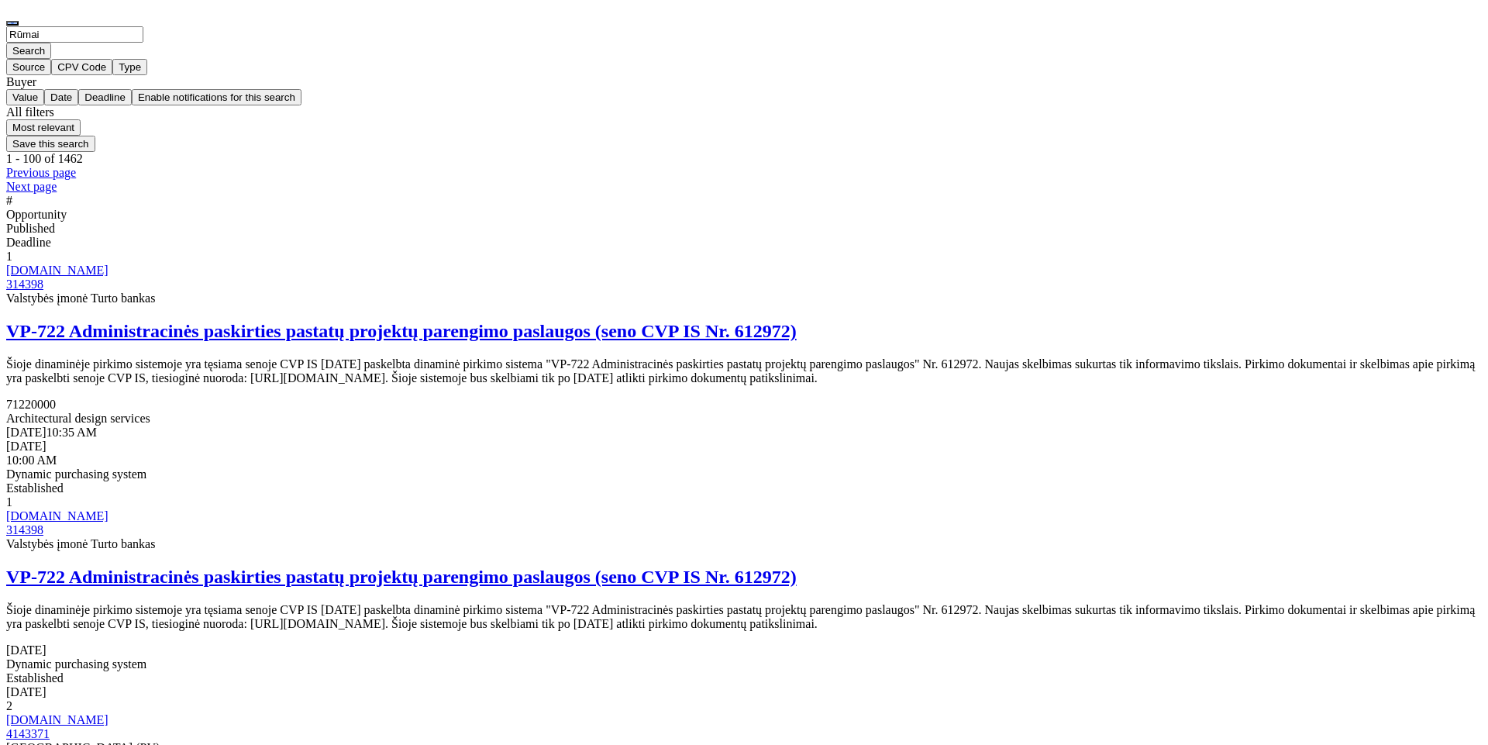
click at [607, 321] on h2 "VP-722 Administracinės paskirties pastatų projektų parengimo paslaugos (seno CV…" at bounding box center [743, 331] width 1475 height 21
drag, startPoint x: 529, startPoint y: 44, endPoint x: 150, endPoint y: 36, distance: 379.0
click at [150, 36] on div "Rūmai Search Source CPV Code Type Buyer Value Date Deadline Enable notification…" at bounding box center [743, 72] width 1475 height 93
type input "endoskopas"
click button "Search" at bounding box center [28, 51] width 45 height 16
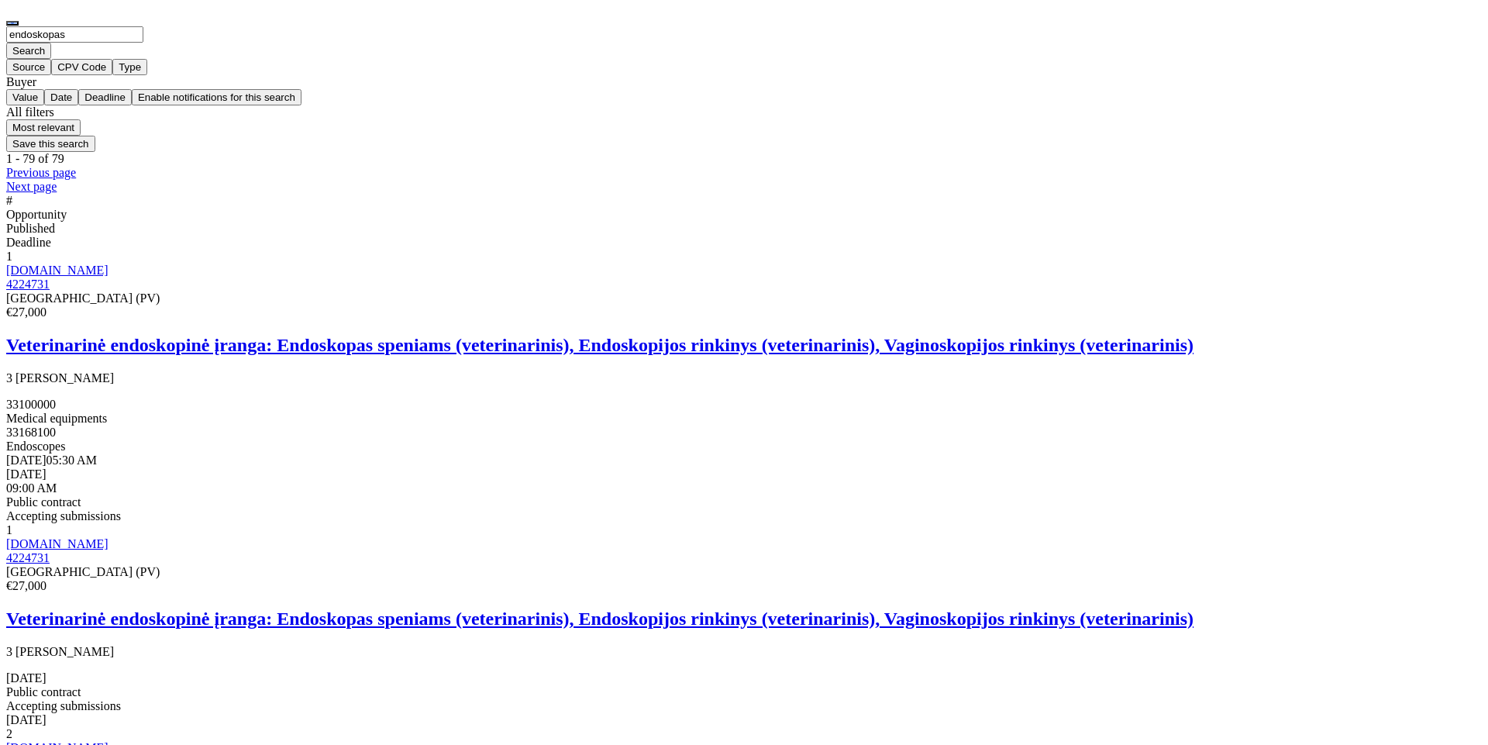
drag, startPoint x: 359, startPoint y: 48, endPoint x: 497, endPoint y: 60, distance: 139.2
click at [143, 43] on input "endoskopas" at bounding box center [74, 34] width 137 height 16
type input "endoskop"
click at [6, 43] on button "Search" at bounding box center [28, 51] width 45 height 16
